Goal: Communication & Community: Answer question/provide support

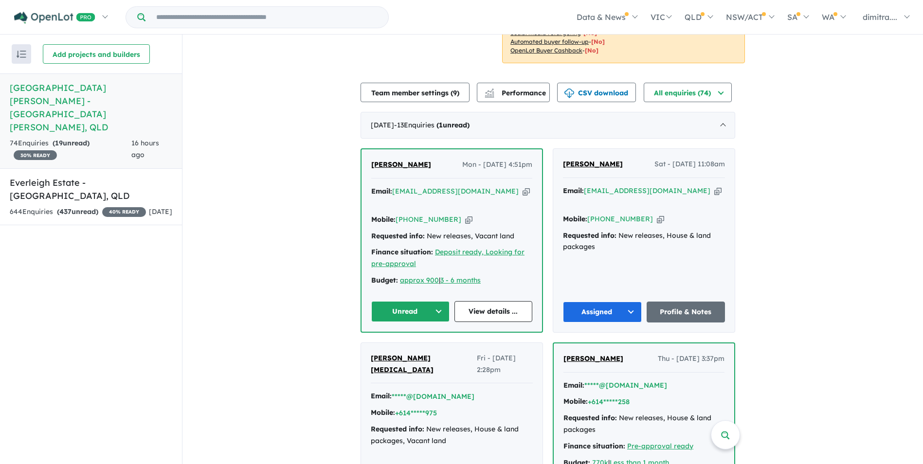
scroll to position [292, 0]
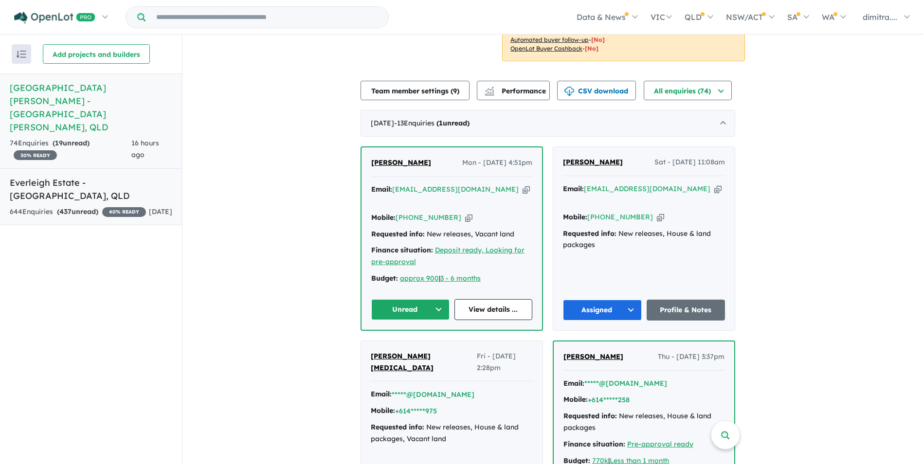
click at [108, 206] on div "644 Enquir ies ( 437 unread) 40 % READY" at bounding box center [78, 212] width 136 height 12
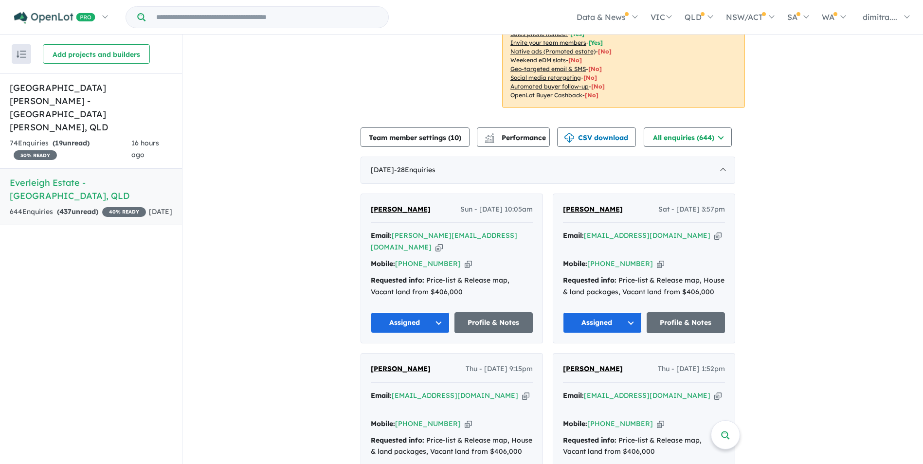
scroll to position [247, 0]
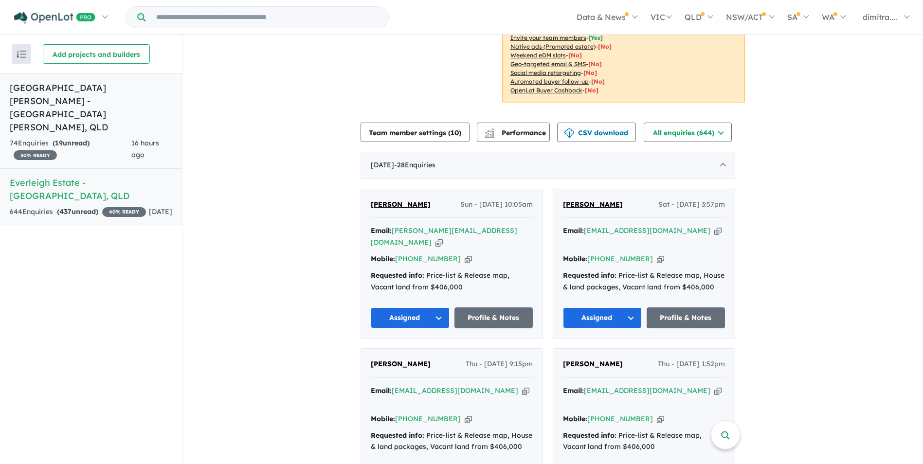
click at [93, 88] on h5 "Monarch Glen Estate - Monarch Glen , QLD" at bounding box center [91, 107] width 162 height 53
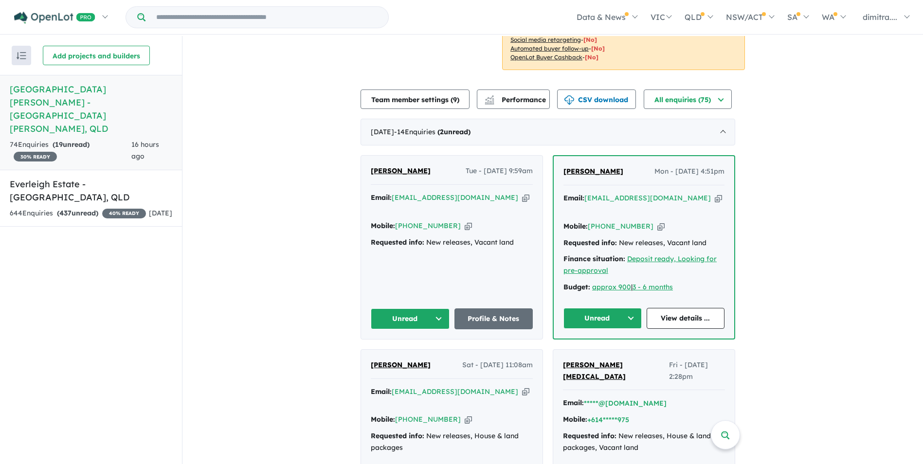
scroll to position [340, 0]
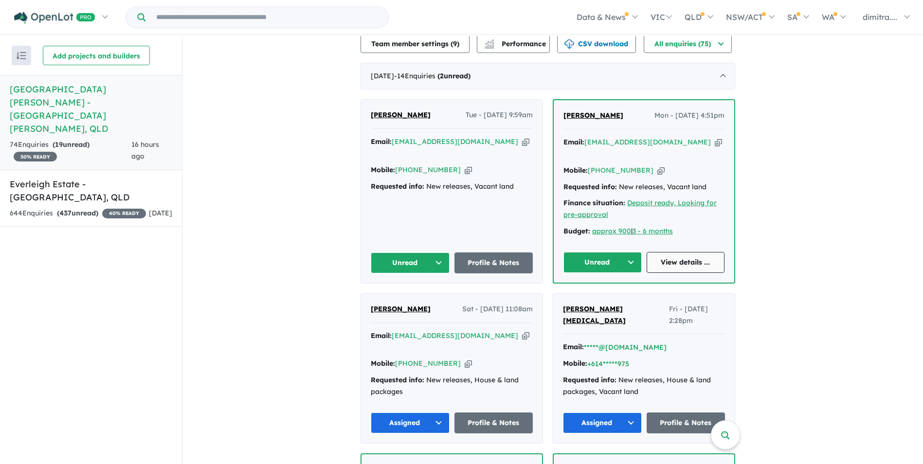
click at [689, 252] on link "View details ..." at bounding box center [685, 262] width 78 height 21
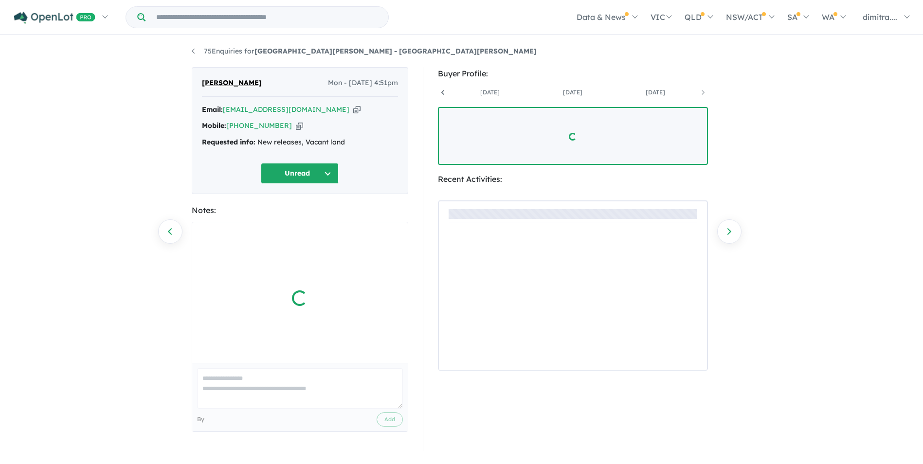
scroll to position [0, 155]
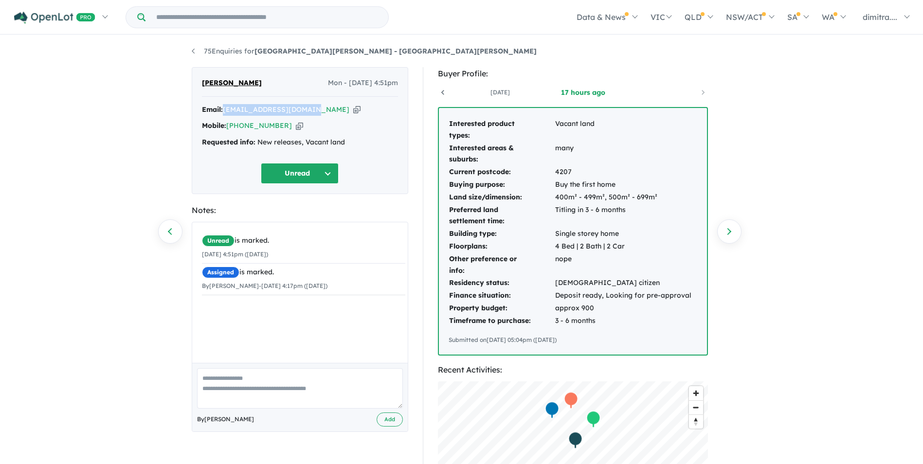
drag, startPoint x: 312, startPoint y: 111, endPoint x: 224, endPoint y: 112, distance: 88.1
click at [224, 112] on div "Email: nastynan2210@gmail.com Copied!" at bounding box center [300, 110] width 196 height 12
drag, startPoint x: 224, startPoint y: 112, endPoint x: 245, endPoint y: 109, distance: 20.6
copy a%20Monarch%20Glen%20Estate%20-%20Monarch%20Glen"] "[EMAIL_ADDRESS][DOMAIN_NAME]"
click at [299, 171] on button "Unread" at bounding box center [300, 173] width 78 height 21
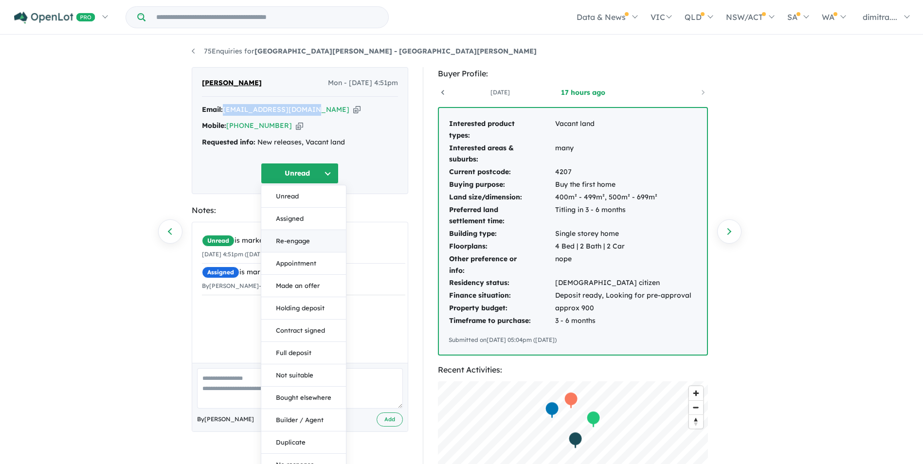
click at [311, 237] on button "Re-engage" at bounding box center [303, 241] width 85 height 22
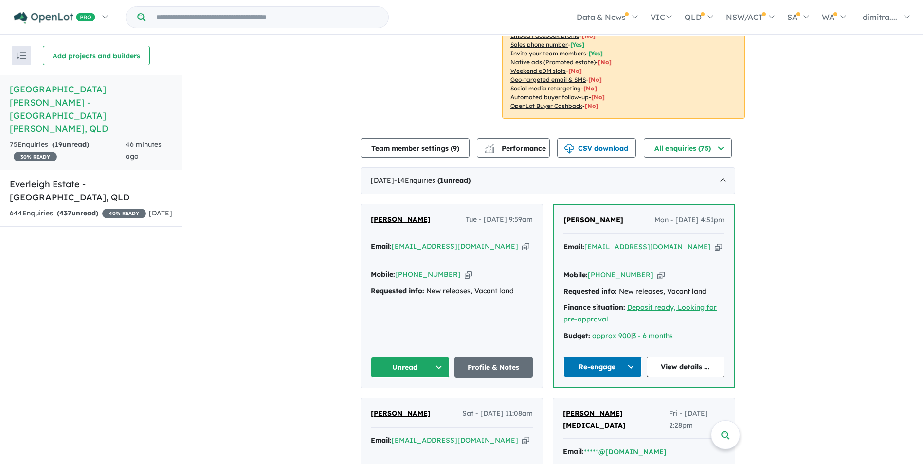
scroll to position [292, 0]
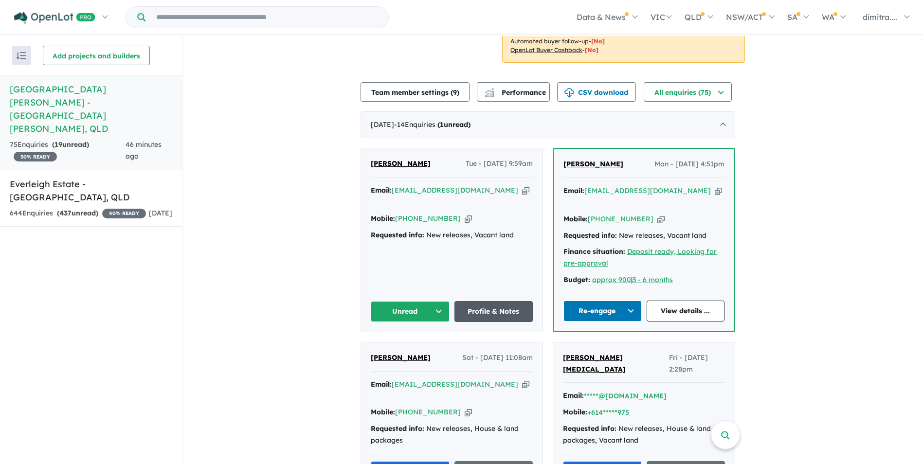
click at [492, 301] on link "Profile & Notes" at bounding box center [493, 311] width 79 height 21
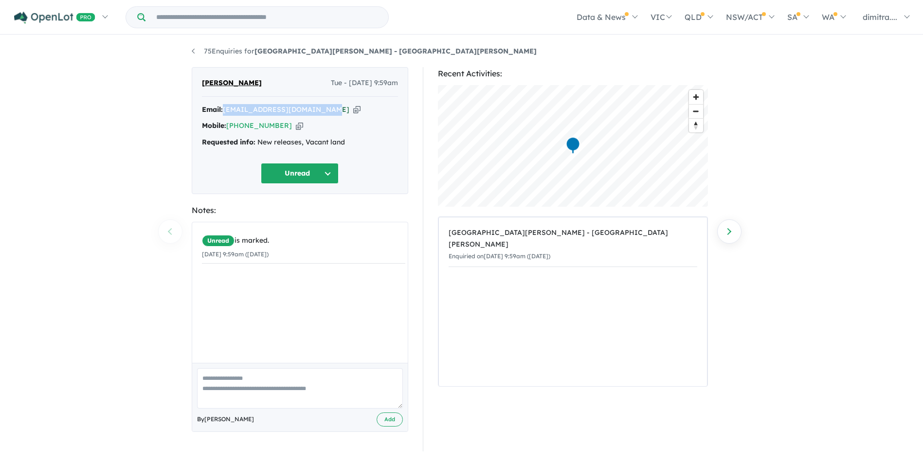
drag, startPoint x: 323, startPoint y: 108, endPoint x: 227, endPoint y: 111, distance: 96.8
click at [227, 111] on div "Email: [EMAIL_ADDRESS][DOMAIN_NAME] Copied!" at bounding box center [300, 110] width 196 height 12
drag, startPoint x: 227, startPoint y: 111, endPoint x: 248, endPoint y: 110, distance: 21.4
copy a%20Monarch%20Glen%20Estate%20-%20Monarch%20Glen"] "melindajaneblair@gmail.com"
drag, startPoint x: 249, startPoint y: 82, endPoint x: 197, endPoint y: 80, distance: 51.6
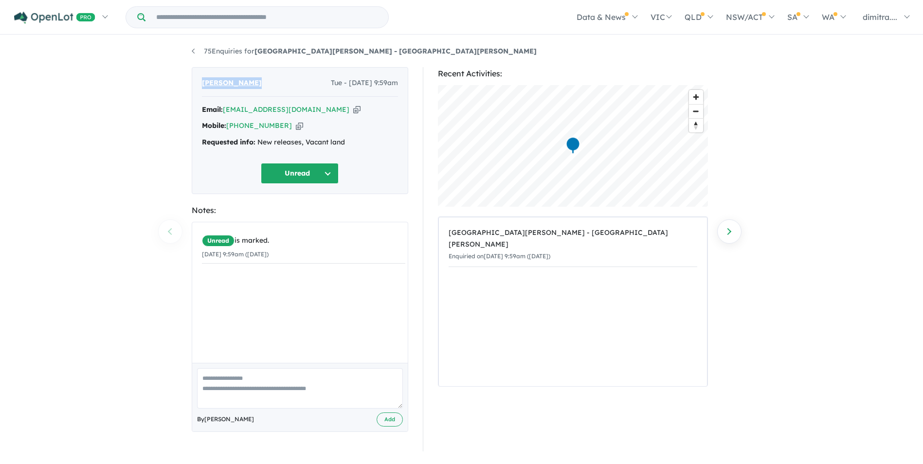
click at [197, 80] on div "Melinda Blair Tue - 26/08/2025, 9:59am Email: melindajaneblair@gmail.com Copied…" at bounding box center [300, 130] width 216 height 127
drag, startPoint x: 197, startPoint y: 80, endPoint x: 220, endPoint y: 81, distance: 22.9
copy span "[PERSON_NAME]"
drag, startPoint x: 281, startPoint y: 124, endPoint x: 229, endPoint y: 127, distance: 52.6
click at [229, 127] on div "Mobile: +61 403 527 981 Copied!" at bounding box center [300, 126] width 196 height 12
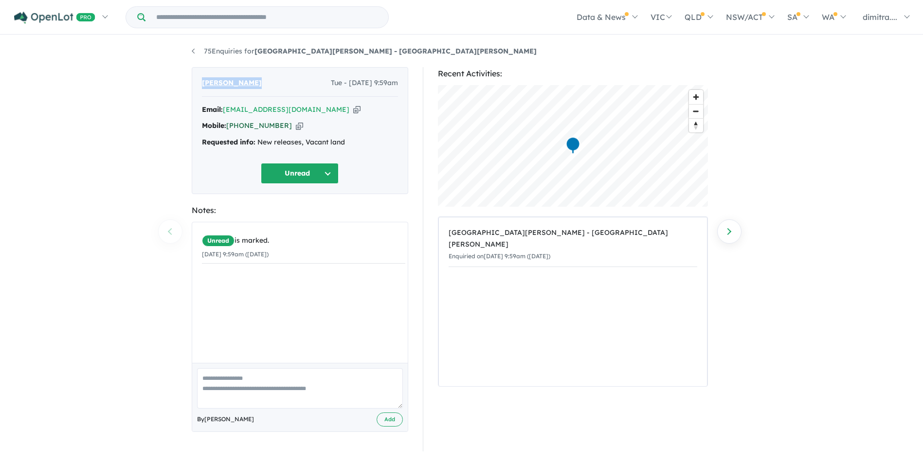
drag, startPoint x: 229, startPoint y: 127, endPoint x: 241, endPoint y: 126, distance: 12.2
copy link "[PHONE_NUMBER]"
click at [291, 174] on button "Unread" at bounding box center [300, 173] width 78 height 21
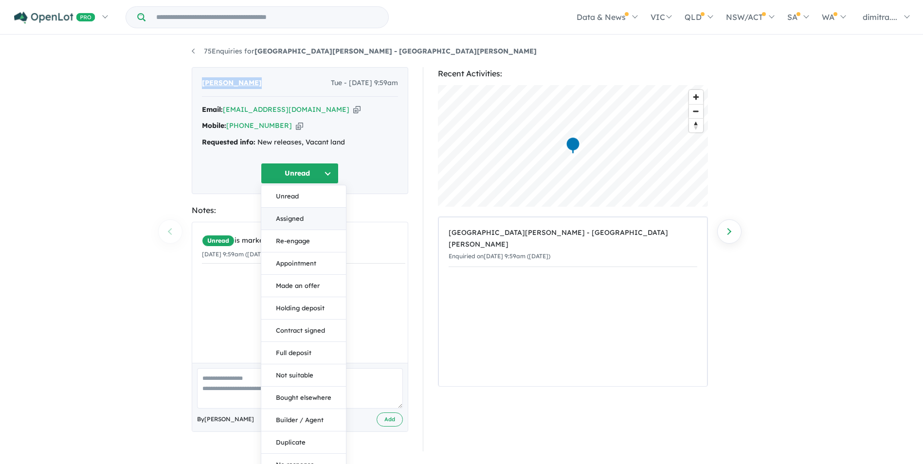
click at [305, 219] on button "Assigned" at bounding box center [303, 219] width 85 height 22
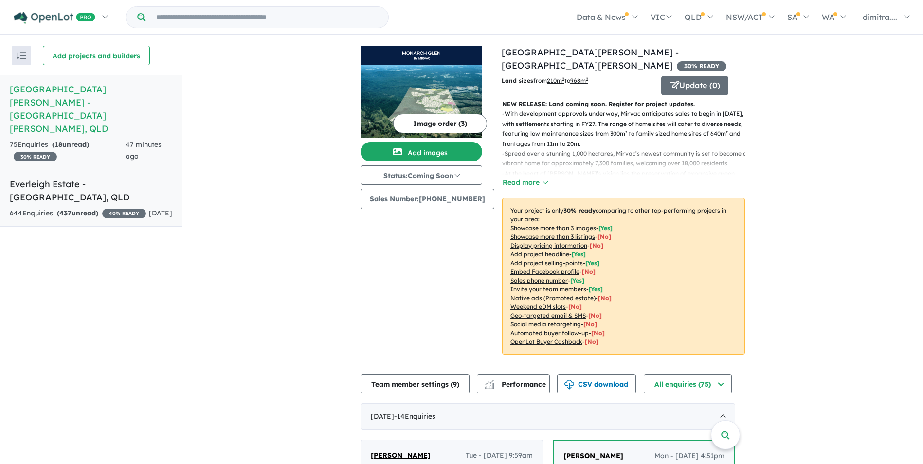
click at [114, 170] on link "Everleigh Estate - [GEOGRAPHIC_DATA] , QLD 644 Enquir ies ( 437 unread) 40 % RE…" at bounding box center [91, 198] width 182 height 57
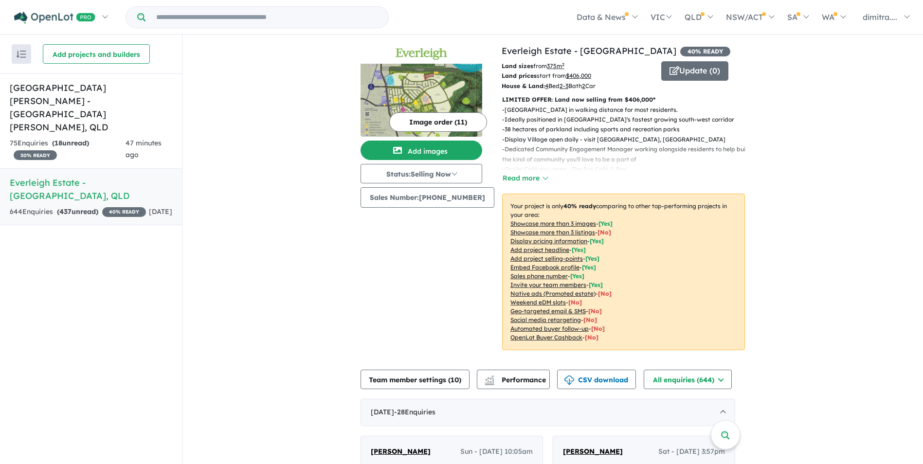
scroll to position [146, 0]
